Goal: Register for event/course

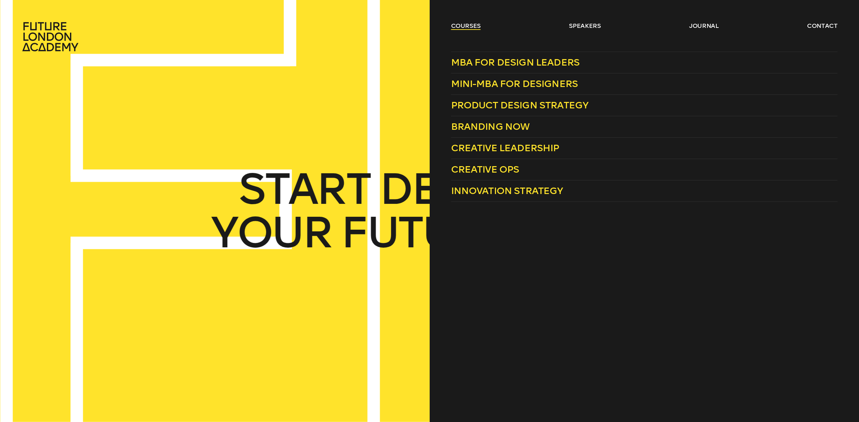
click at [467, 29] on link "courses" at bounding box center [466, 26] width 30 height 8
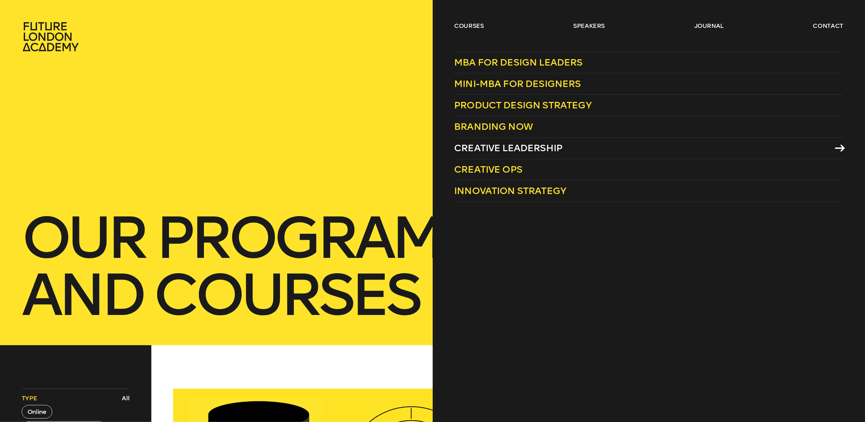
click at [463, 147] on span "Creative Leadership" at bounding box center [508, 147] width 108 height 11
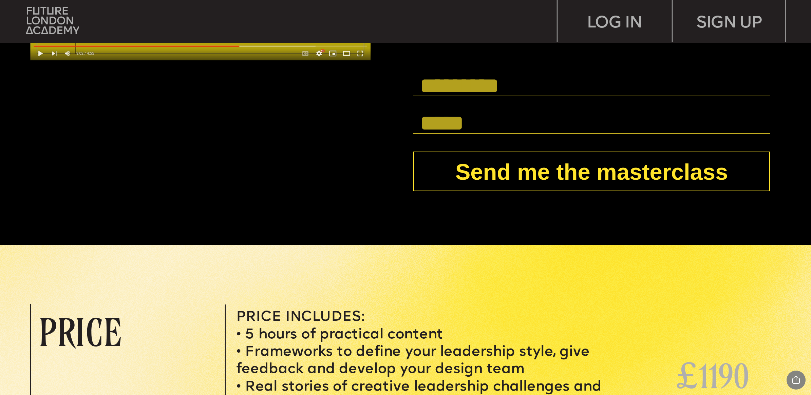
scroll to position [3098, 0]
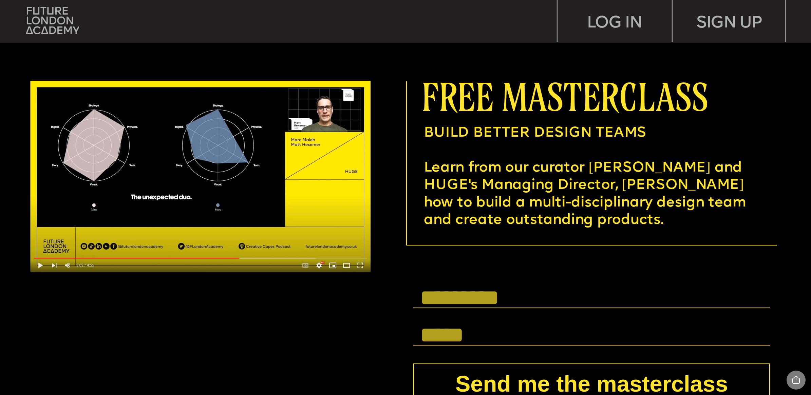
click at [544, 293] on input "text" at bounding box center [591, 299] width 356 height 20
type input "**********"
click at [495, 316] on input "text" at bounding box center [591, 336] width 356 height 20
type input "**********"
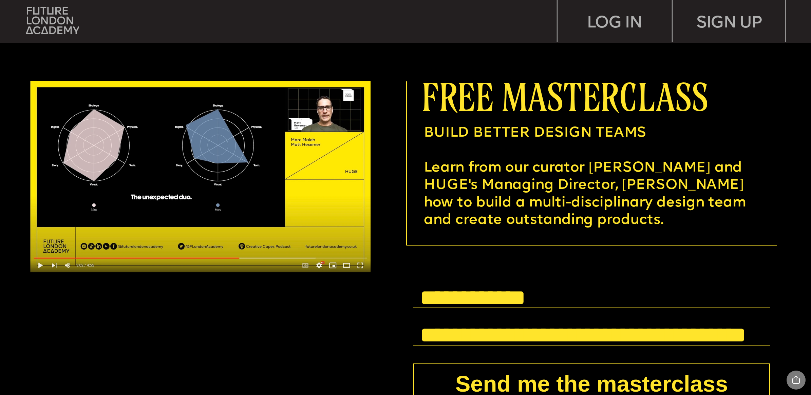
scroll to position [3225, 0]
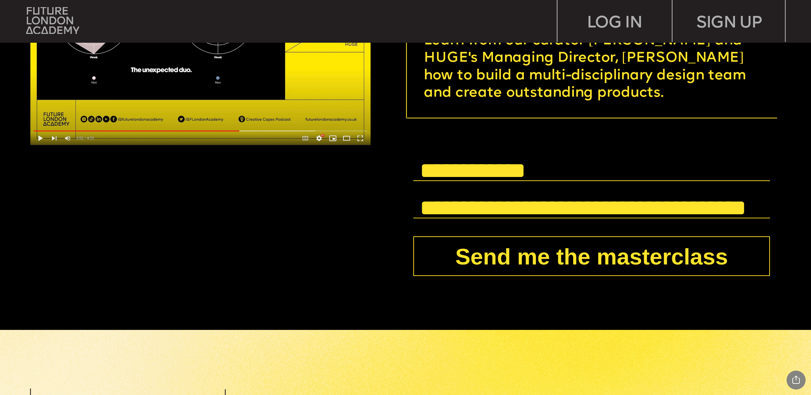
click at [571, 258] on button "Send me the masterclass" at bounding box center [591, 257] width 356 height 40
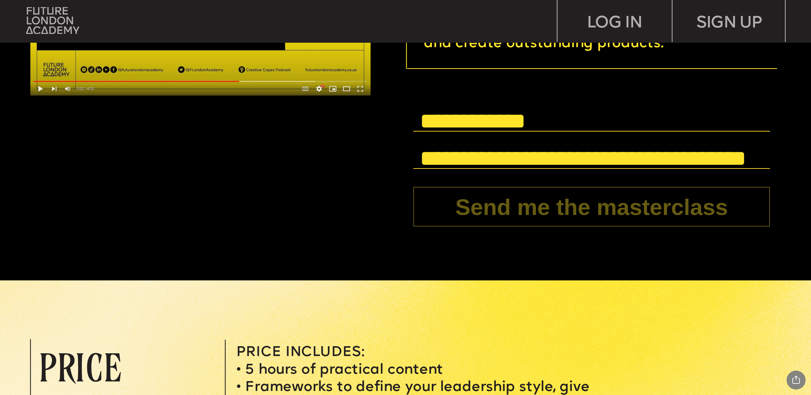
scroll to position [3352, 0]
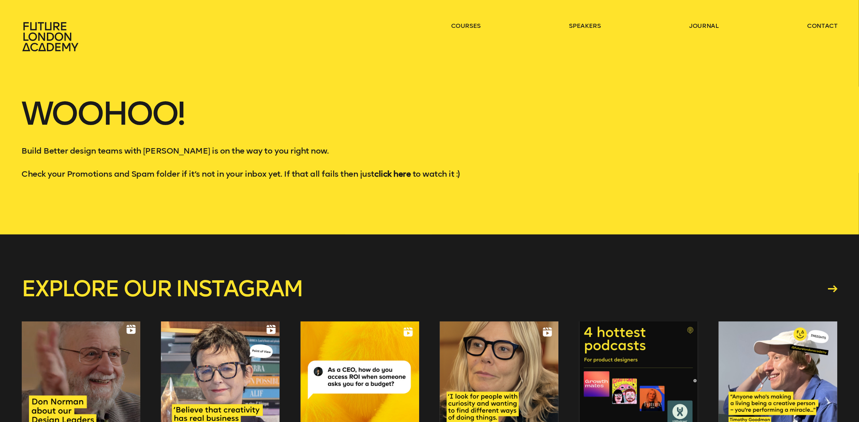
click at [398, 174] on strong "click here" at bounding box center [392, 174] width 36 height 10
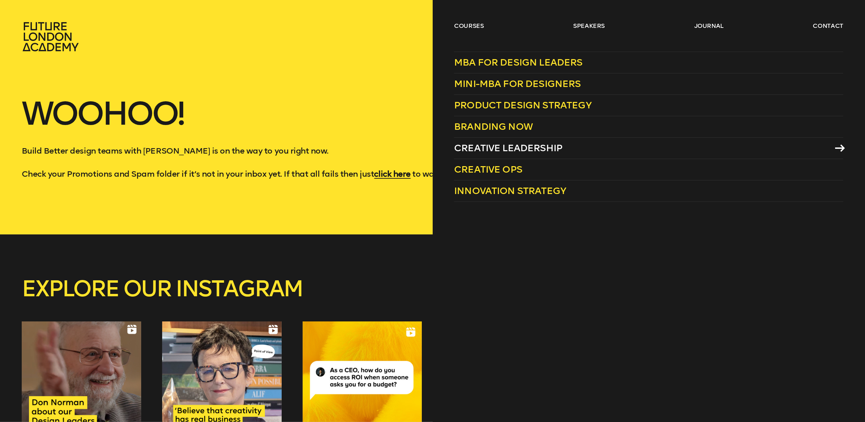
click at [491, 147] on span "Creative Leadership" at bounding box center [508, 147] width 108 height 11
click at [516, 60] on span "MBA for Design Leaders" at bounding box center [518, 62] width 129 height 11
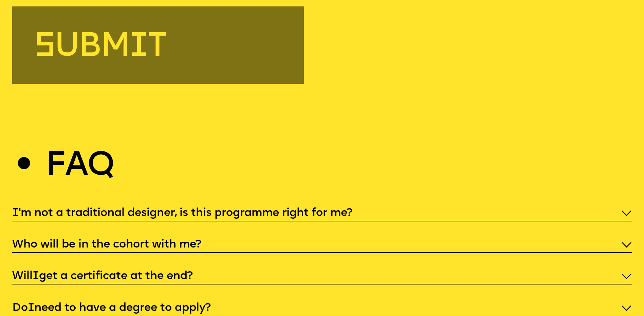
scroll to position [2954, 0]
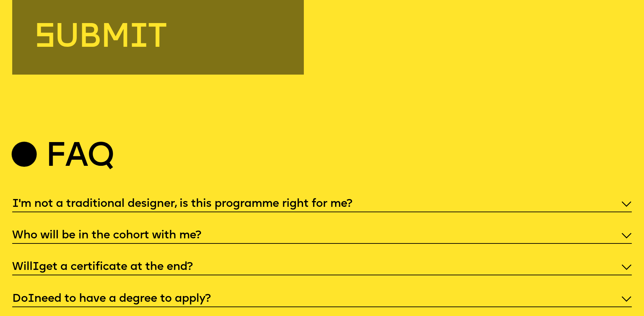
click at [628, 204] on p "I 'm not a traditional designer, is this programme right for me?" at bounding box center [322, 204] width 620 height 15
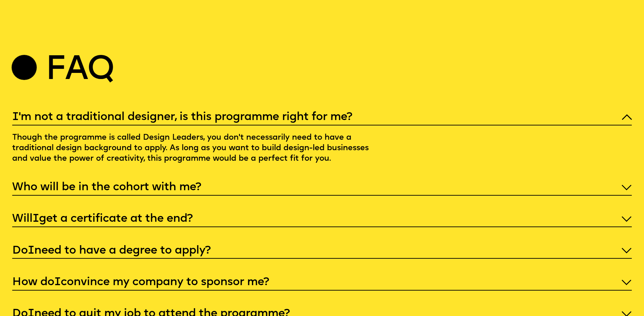
scroll to position [3055, 0]
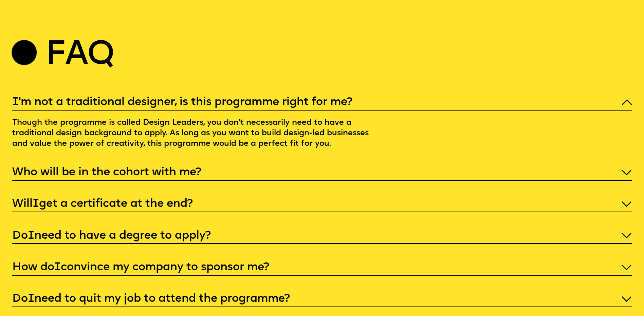
click at [624, 175] on icon at bounding box center [627, 172] width 10 height 5
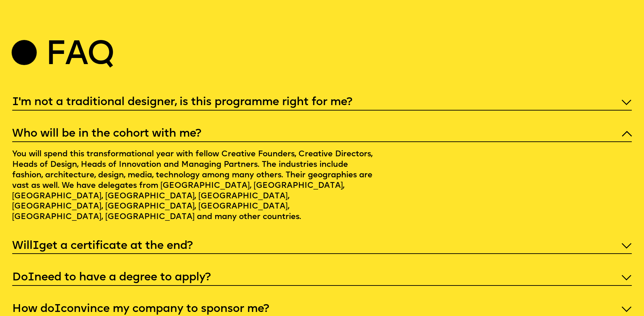
click at [622, 244] on icon at bounding box center [627, 246] width 10 height 5
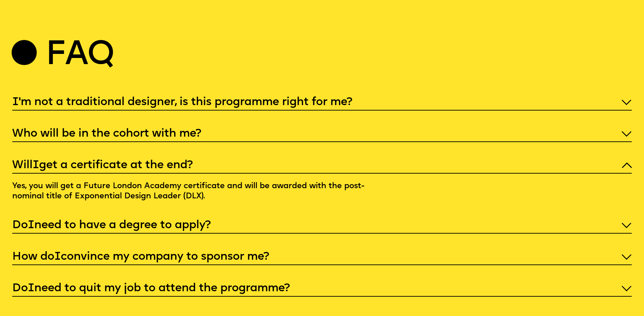
click at [625, 229] on icon at bounding box center [627, 226] width 11 height 6
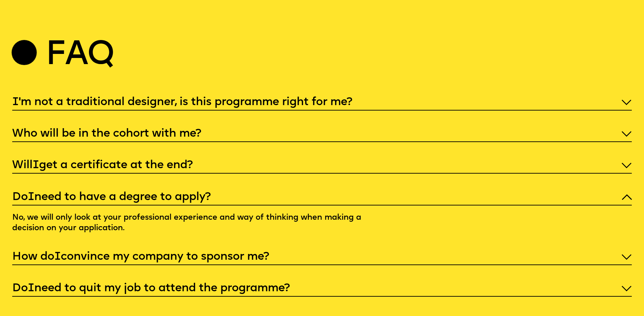
click at [626, 260] on icon at bounding box center [627, 257] width 11 height 6
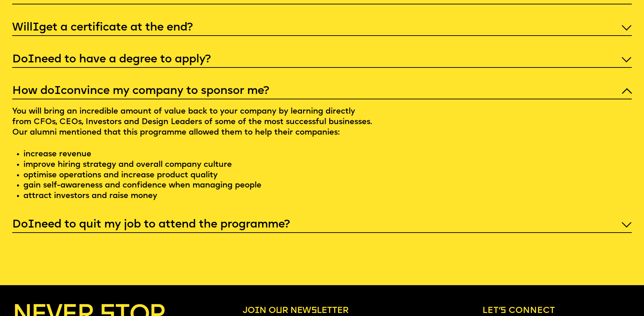
scroll to position [3225, 0]
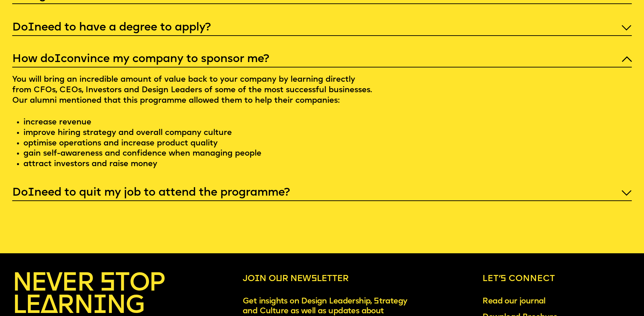
click at [617, 200] on p "Do I need to quit my job to attend the programme?" at bounding box center [322, 193] width 620 height 15
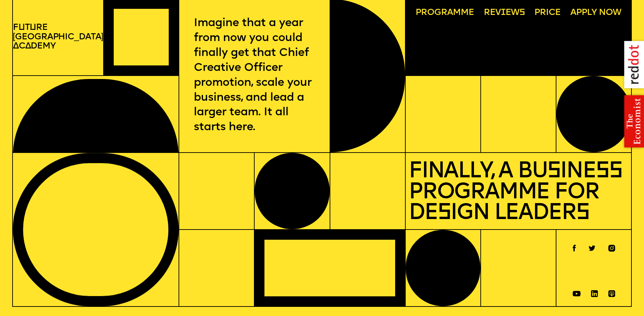
scroll to position [0, 0]
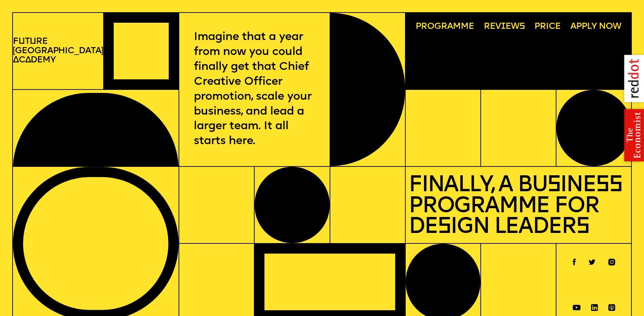
click at [508, 24] on span "Rev i ews" at bounding box center [504, 26] width 41 height 9
click at [453, 27] on span "Programme" at bounding box center [445, 26] width 58 height 9
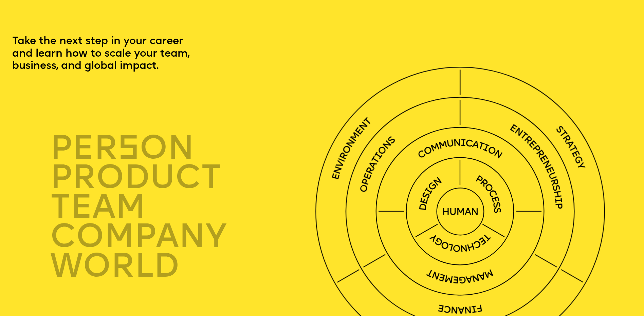
scroll to position [1948, 0]
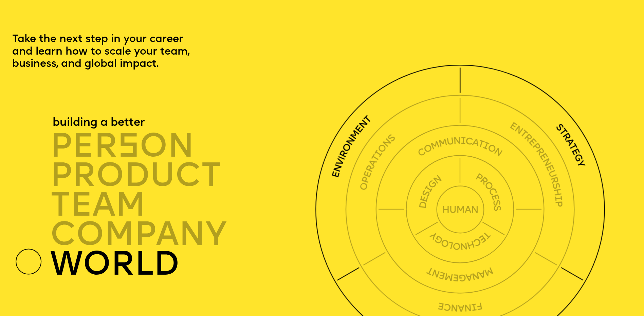
click at [398, 107] on circle at bounding box center [460, 210] width 289 height 289
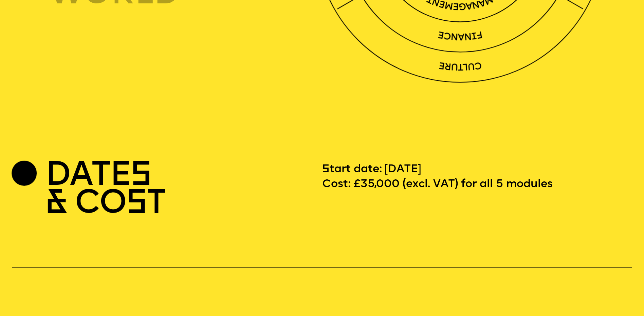
scroll to position [2424, 0]
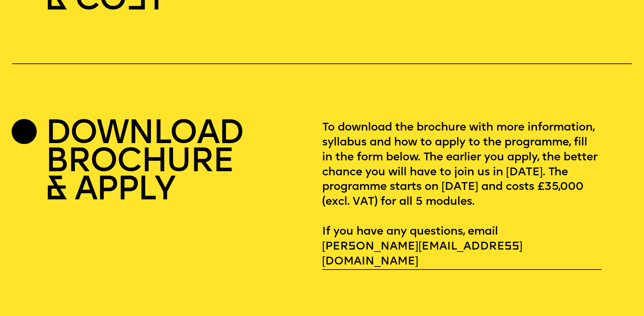
click at [29, 133] on div at bounding box center [24, 131] width 25 height 25
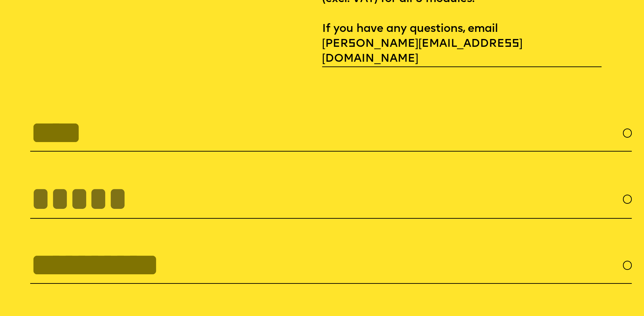
scroll to position [2627, 0]
click at [146, 120] on input "text" at bounding box center [331, 132] width 602 height 37
type input "**********"
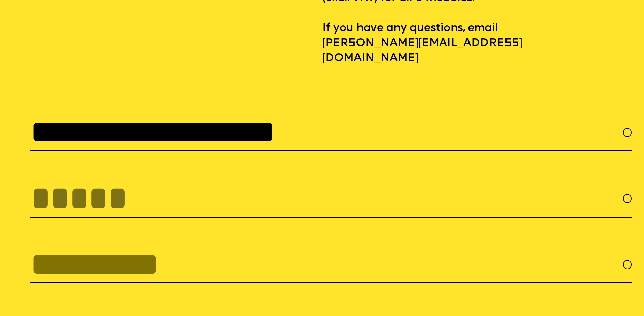
type input "**********"
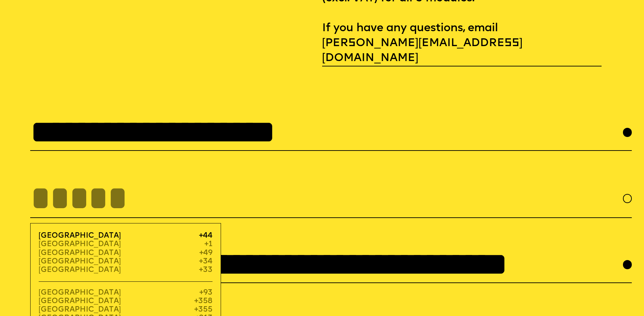
click at [201, 232] on span "+44" at bounding box center [206, 236] width 14 height 8
click at [87, 232] on span "[GEOGRAPHIC_DATA]" at bounding box center [80, 236] width 82 height 8
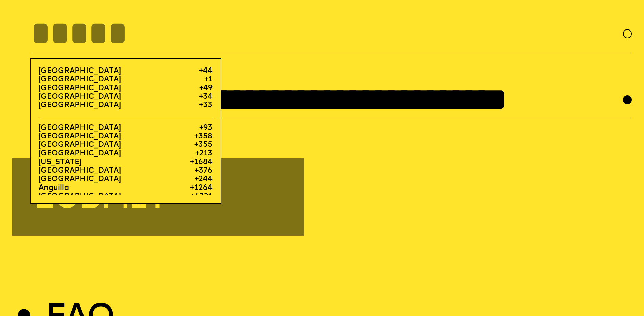
scroll to position [2797, 0]
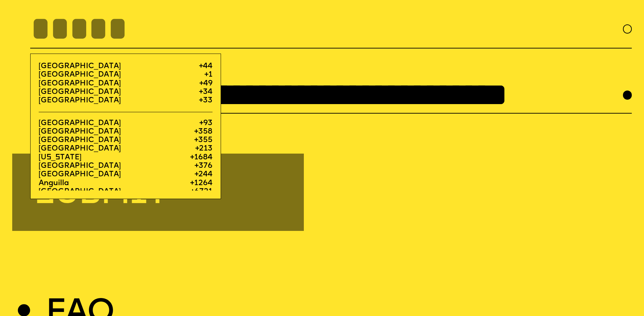
click at [398, 185] on form "**********" at bounding box center [322, 87] width 620 height 287
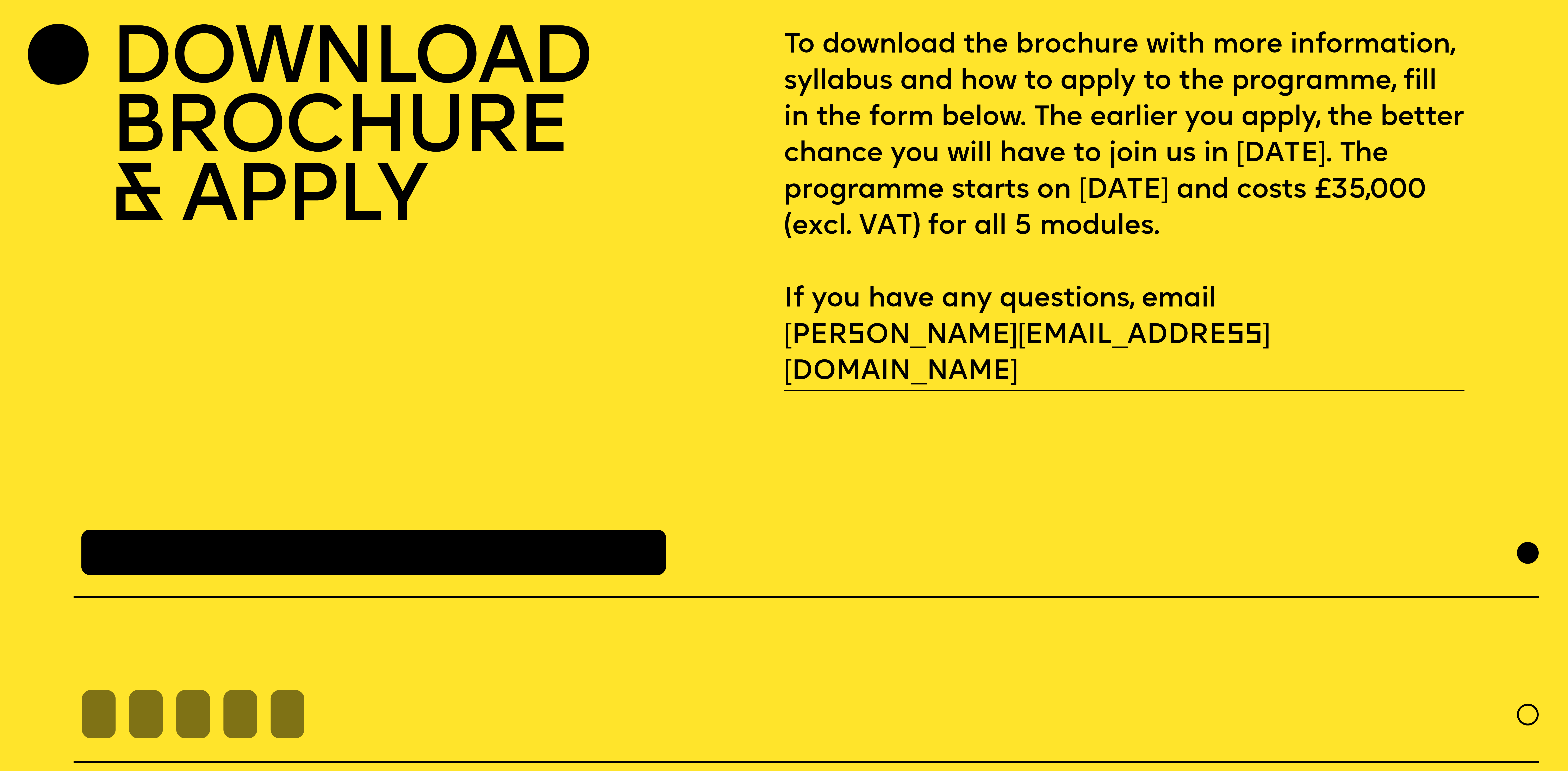
scroll to position [6666, 0]
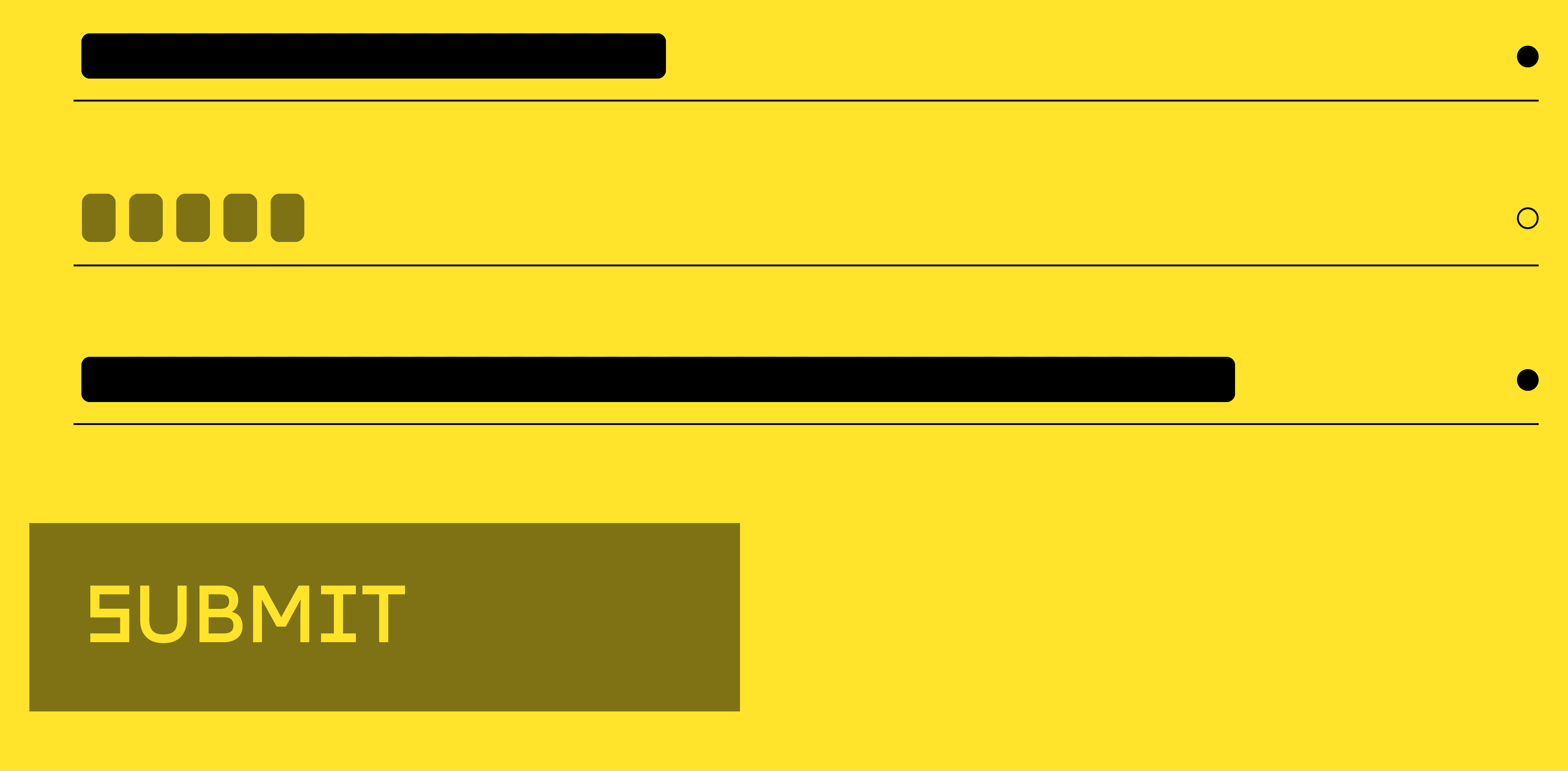
click at [392, 192] on input "tel" at bounding box center [806, 218] width 1465 height 96
